Goal: Transaction & Acquisition: Purchase product/service

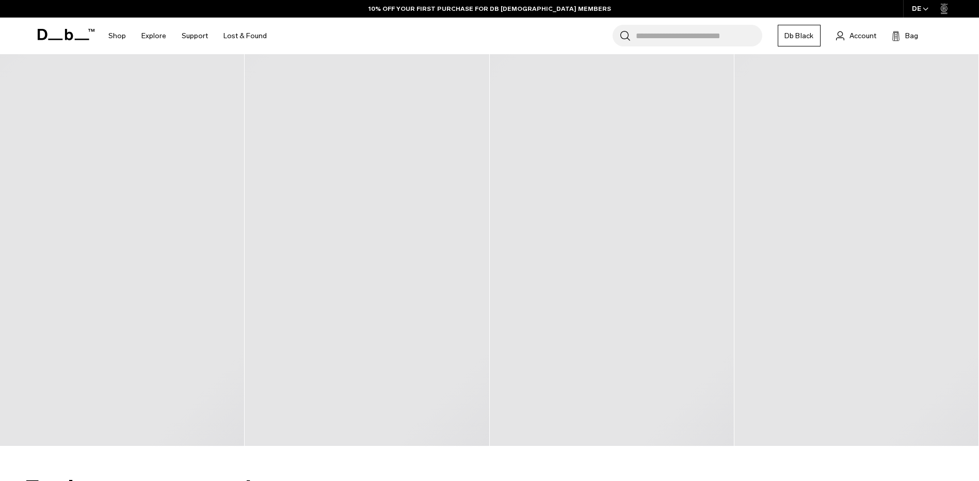
scroll to position [567, 0]
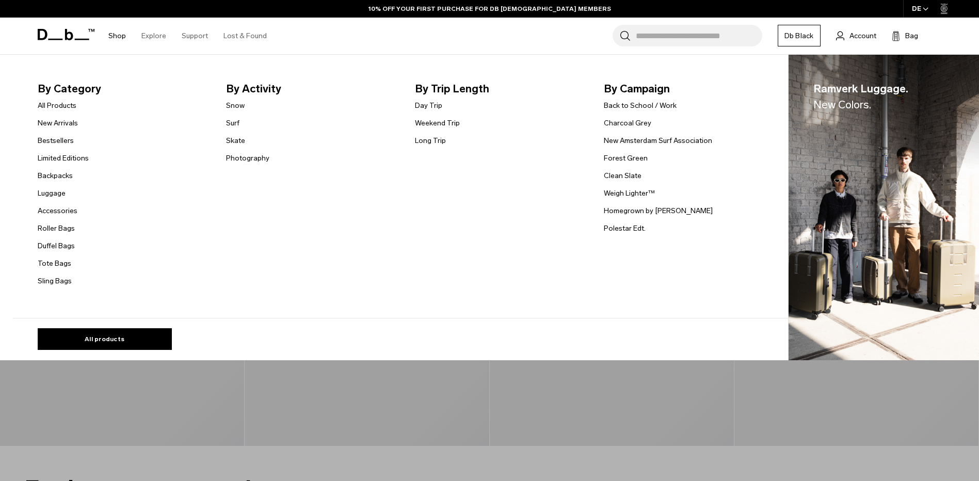
click at [114, 38] on link "Shop" at bounding box center [117, 36] width 18 height 37
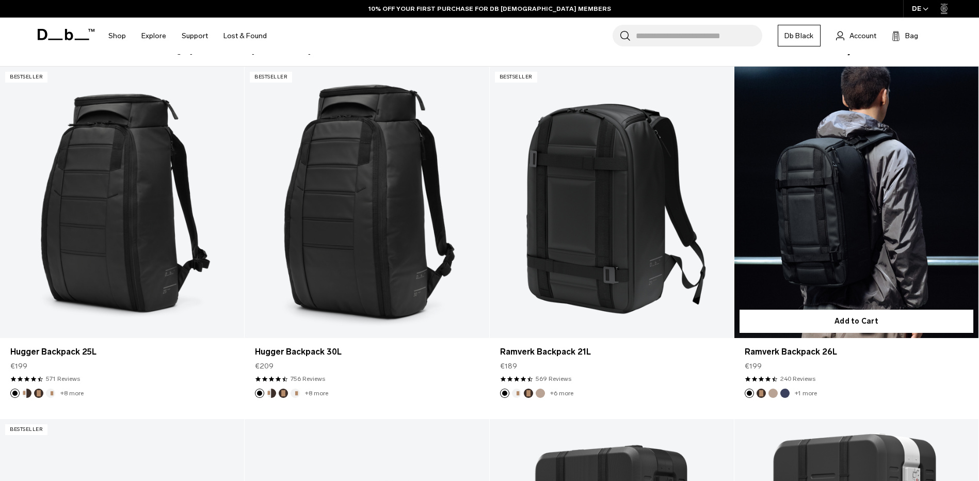
scroll to position [258, 0]
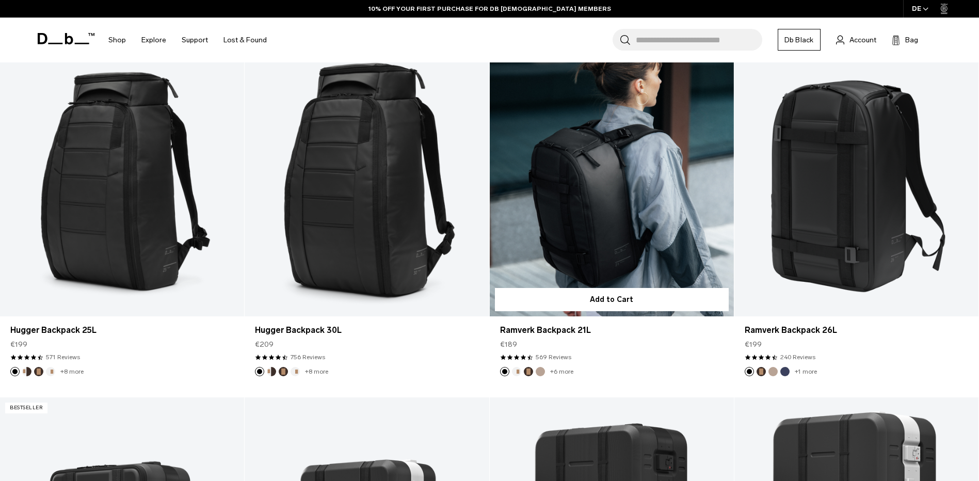
click at [590, 250] on link "Ramverk Backpack 21L" at bounding box center [612, 180] width 244 height 271
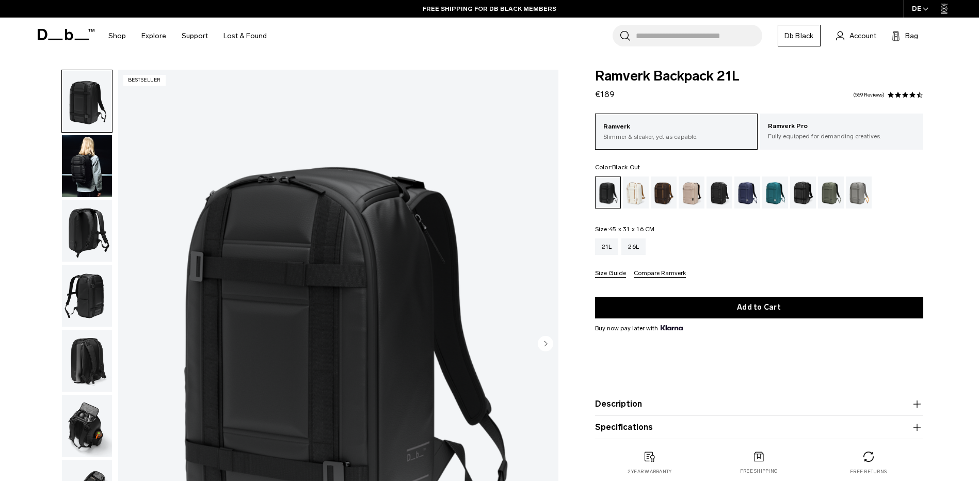
click at [955, 324] on div "**********" at bounding box center [489, 347] width 979 height 555
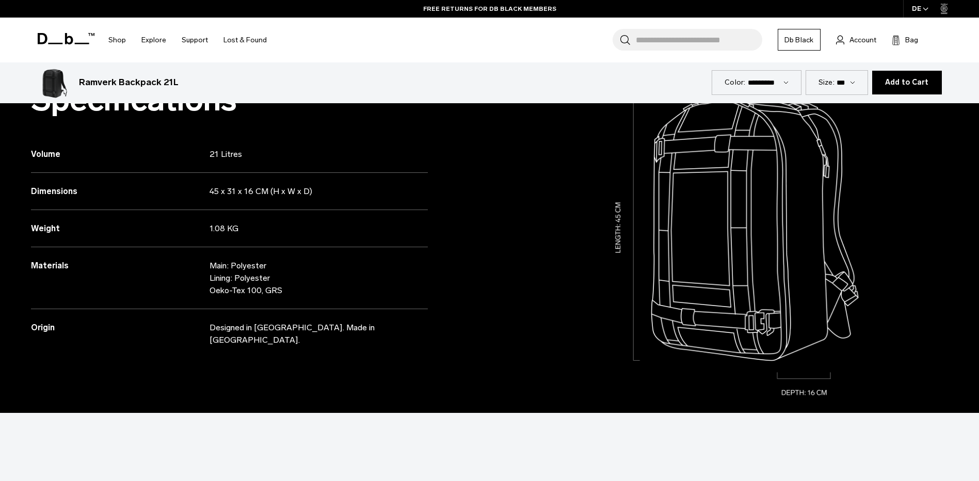
scroll to position [1032, 0]
